Goal: Check status: Check status

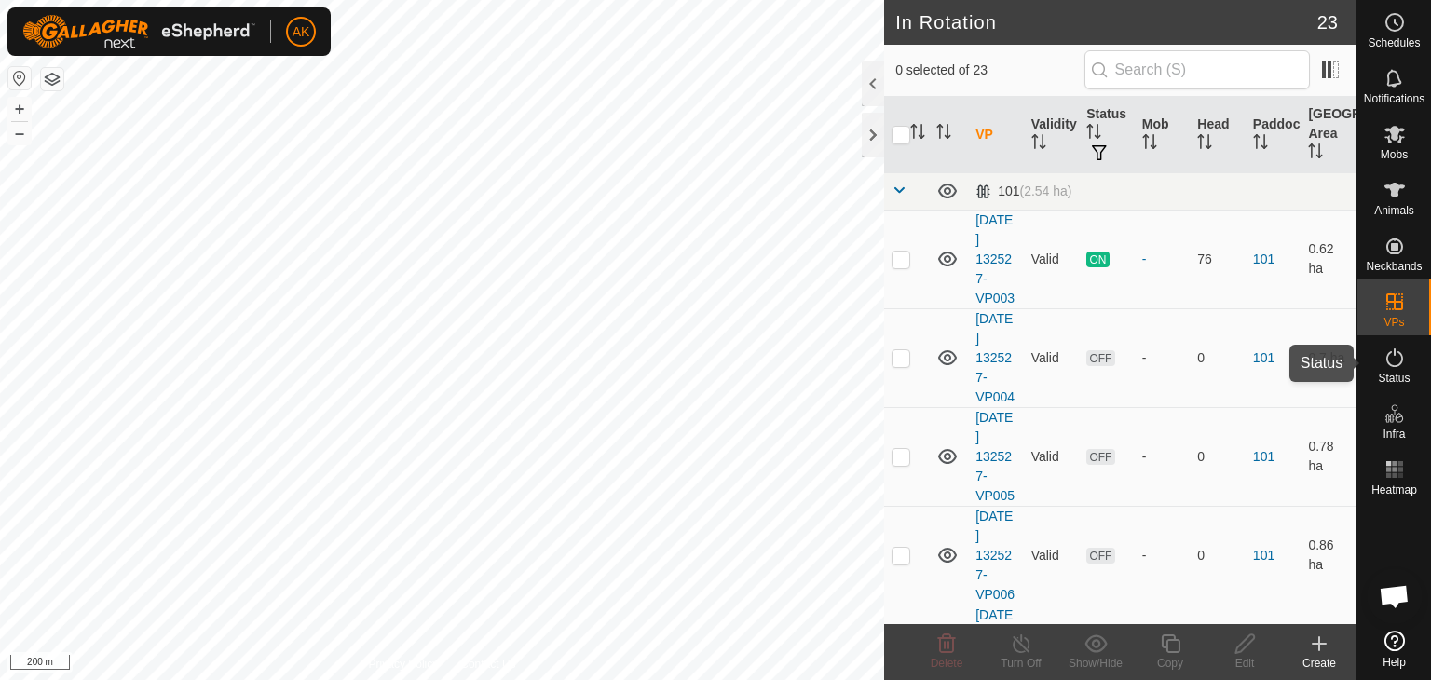
click at [1387, 355] on icon at bounding box center [1395, 358] width 17 height 19
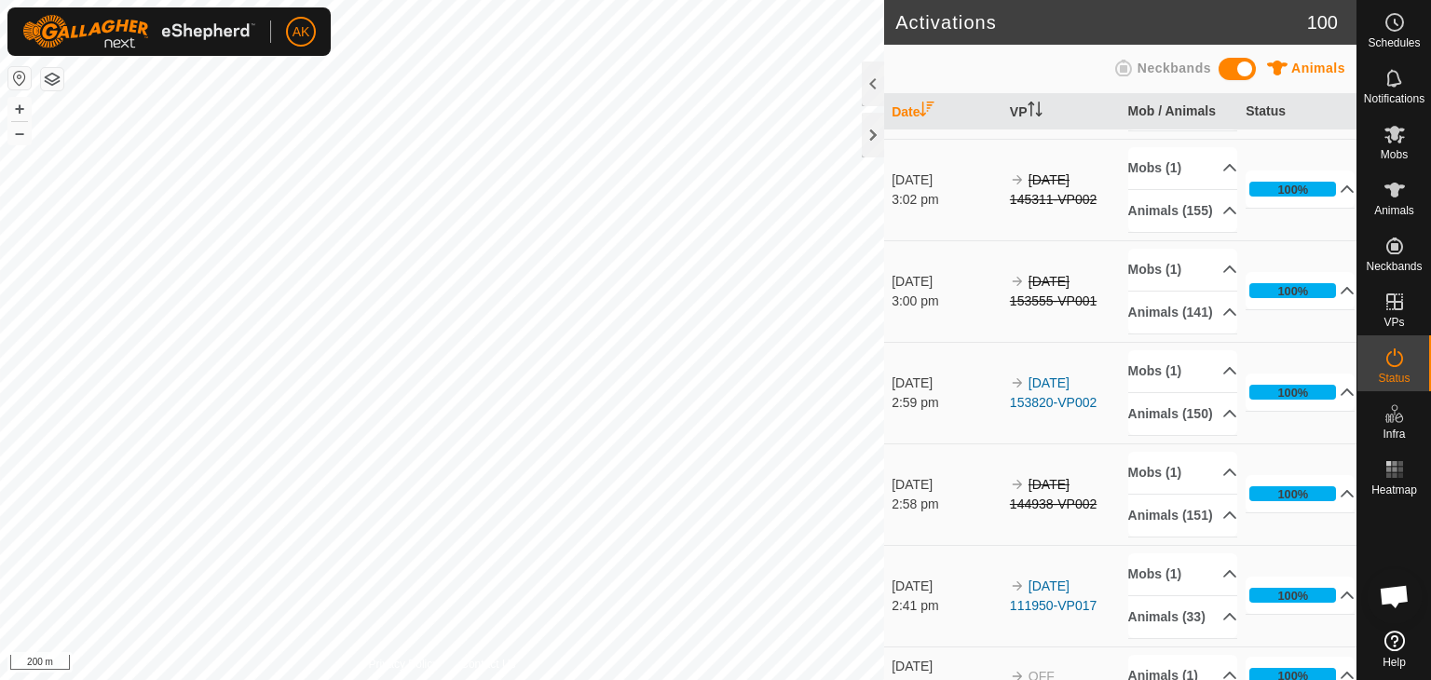
scroll to position [2237, 0]
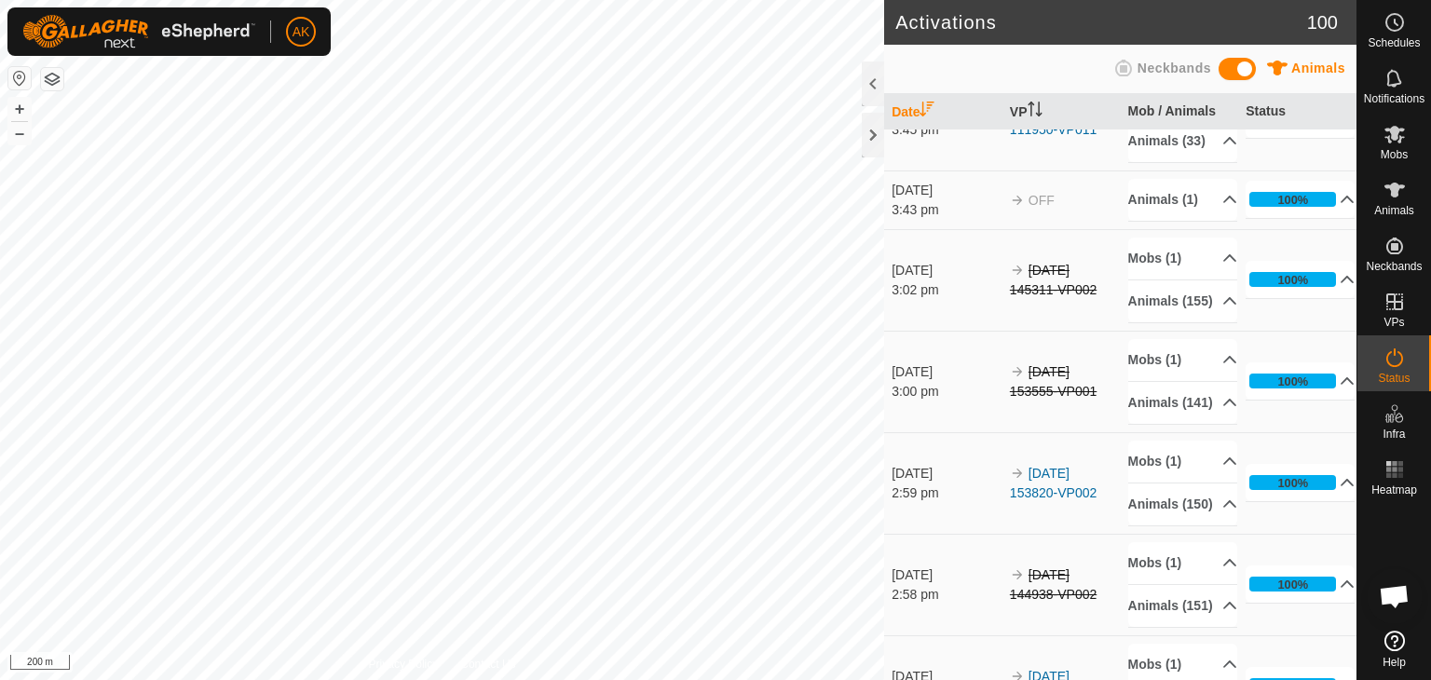
scroll to position [2423, 0]
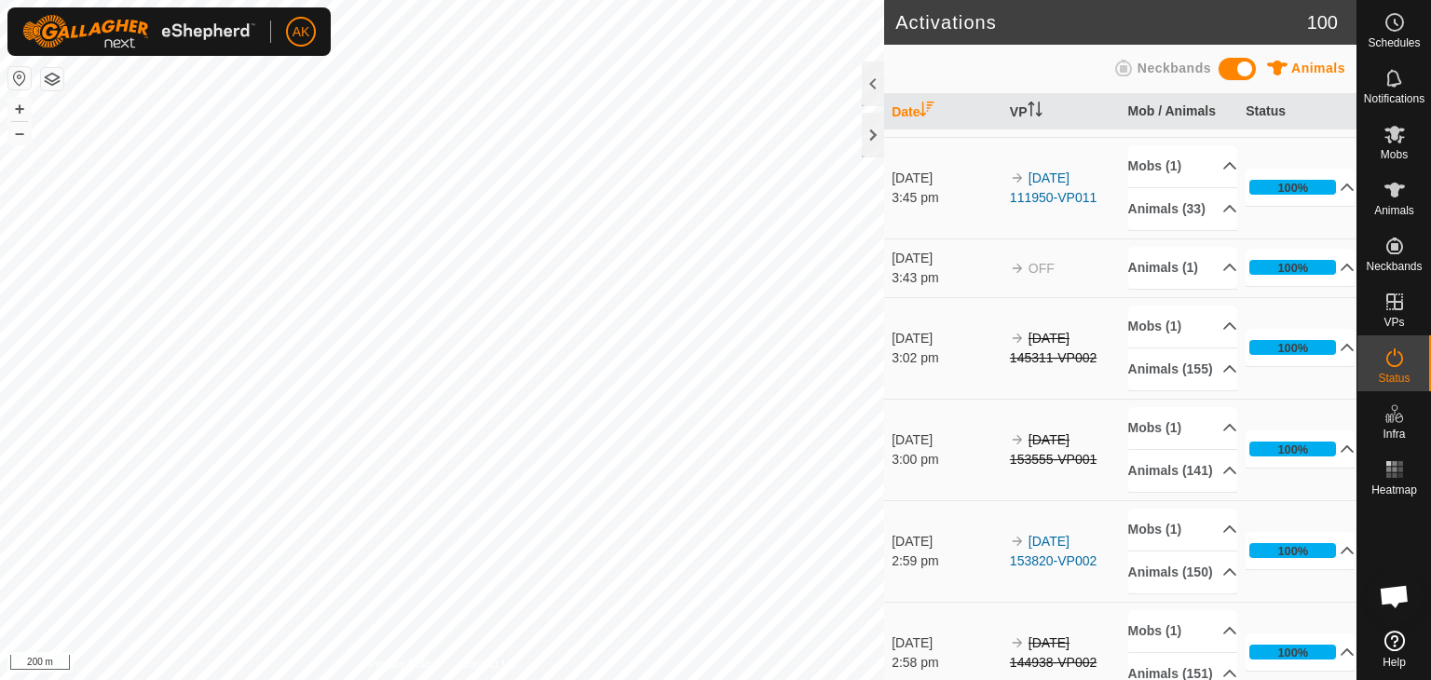
scroll to position [2050, 0]
